Goal: Transaction & Acquisition: Download file/media

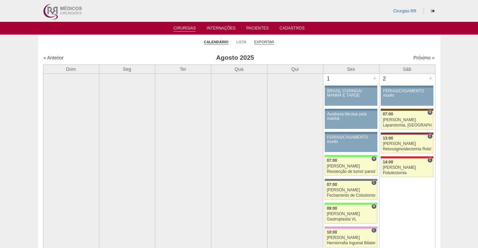
click at [265, 43] on link "Exportar" at bounding box center [264, 42] width 20 height 5
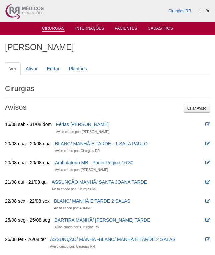
click at [63, 29] on link "Cirurgias" at bounding box center [53, 29] width 22 height 6
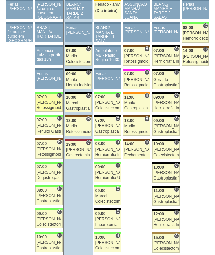
scroll to position [1072, 0]
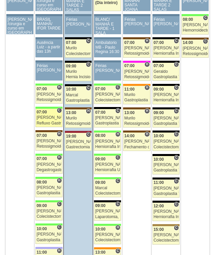
click at [50, 121] on div "Refluxo Gastroesofágico - Cirurgia VL" at bounding box center [49, 123] width 25 height 4
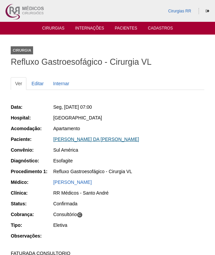
click at [122, 140] on link "MARCOS VINICIUS DA SILVA DOMINGUES" at bounding box center [96, 138] width 86 height 5
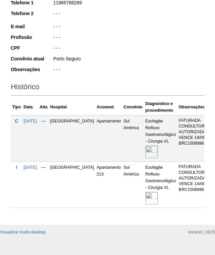
scroll to position [145, 0]
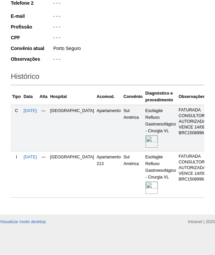
click at [146, 184] on img at bounding box center [152, 187] width 12 height 12
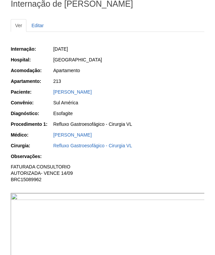
scroll to position [169, 0]
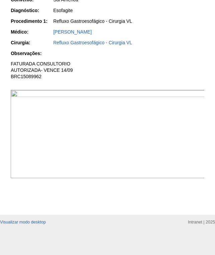
click at [149, 126] on img at bounding box center [108, 134] width 195 height 88
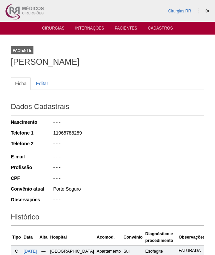
scroll to position [145, 0]
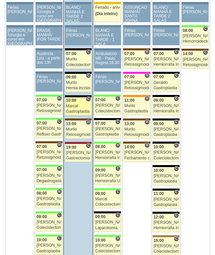
scroll to position [1073, 0]
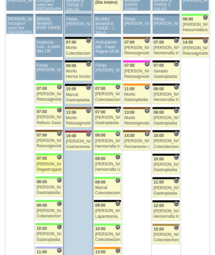
click at [51, 159] on div "07:00" at bounding box center [49, 158] width 25 height 4
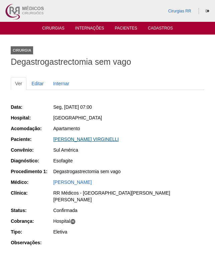
click at [89, 140] on link "MARIANA ARMBRUST VIRGINELLI" at bounding box center [86, 138] width 66 height 5
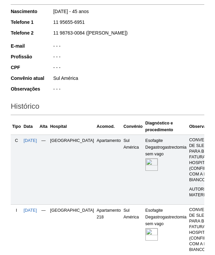
scroll to position [168, 0]
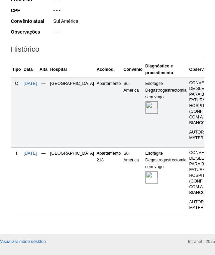
click at [146, 174] on img at bounding box center [152, 177] width 12 height 12
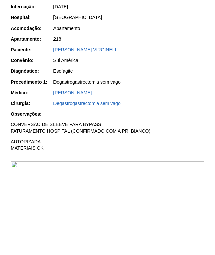
scroll to position [201, 0]
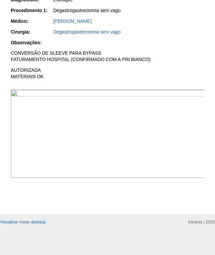
click at [141, 128] on img at bounding box center [108, 133] width 195 height 88
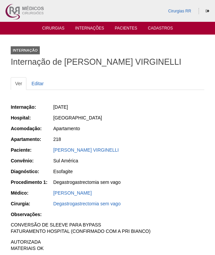
scroll to position [200, 0]
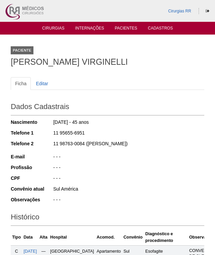
scroll to position [167, 0]
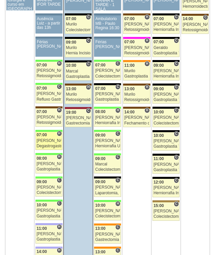
scroll to position [1107, 0]
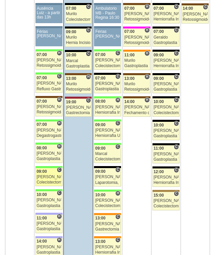
click at [47, 173] on span "09:00" at bounding box center [42, 171] width 10 height 5
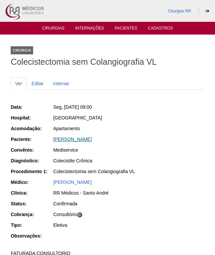
click at [89, 138] on link "[PERSON_NAME]" at bounding box center [72, 138] width 39 height 5
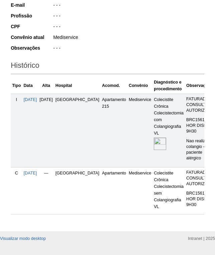
scroll to position [139, 0]
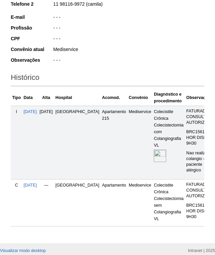
click at [155, 157] on link at bounding box center [160, 155] width 13 height 4
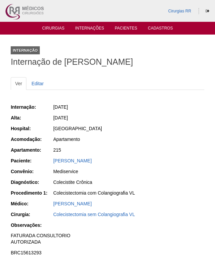
scroll to position [101, 0]
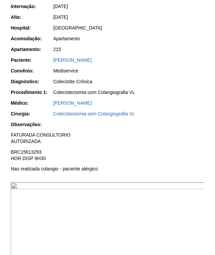
click at [138, 215] on img at bounding box center [108, 255] width 195 height 146
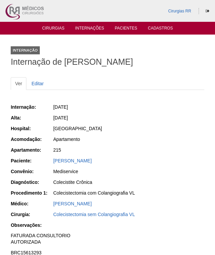
scroll to position [101, 0]
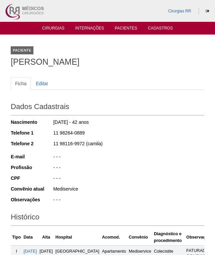
scroll to position [139, 0]
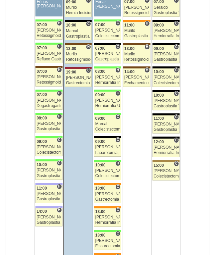
scroll to position [1174, 0]
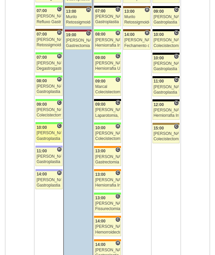
click at [54, 130] on div "10:00" at bounding box center [49, 127] width 25 height 4
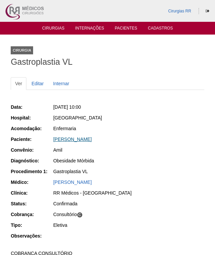
click at [92, 139] on link "[PERSON_NAME]" at bounding box center [72, 138] width 39 height 5
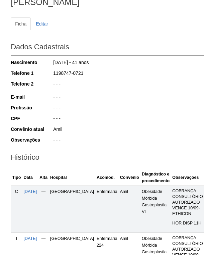
scroll to position [146, 0]
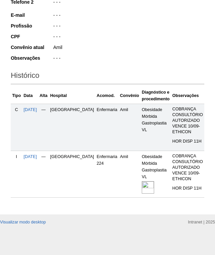
drag, startPoint x: 124, startPoint y: 180, endPoint x: 130, endPoint y: 180, distance: 6.0
click at [142, 181] on img at bounding box center [148, 187] width 12 height 12
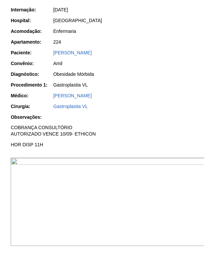
scroll to position [165, 0]
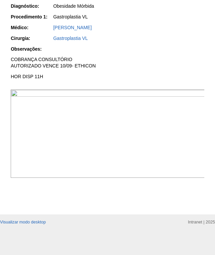
click at [53, 104] on img at bounding box center [108, 133] width 195 height 88
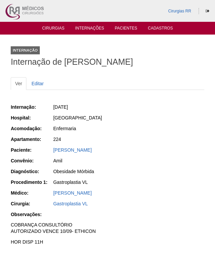
scroll to position [165, 0]
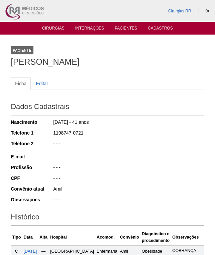
scroll to position [146, 0]
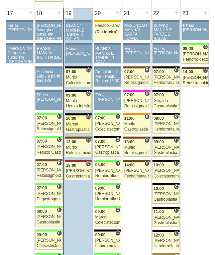
scroll to position [1040, 0]
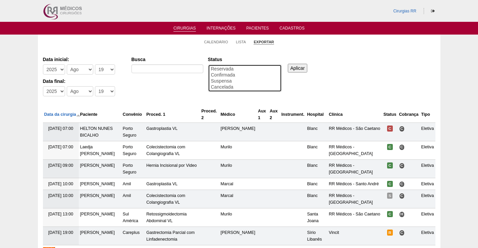
select select "conf"
click at [234, 75] on option "Confirmada" at bounding box center [244, 75] width 69 height 6
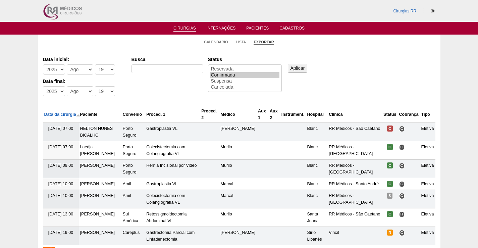
click at [298, 68] on input "Aplicar" at bounding box center [298, 68] width 20 height 9
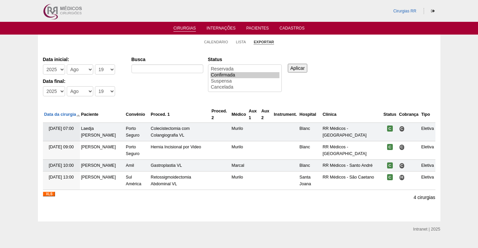
click at [48, 196] on img at bounding box center [49, 193] width 12 height 5
